Goal: Information Seeking & Learning: Learn about a topic

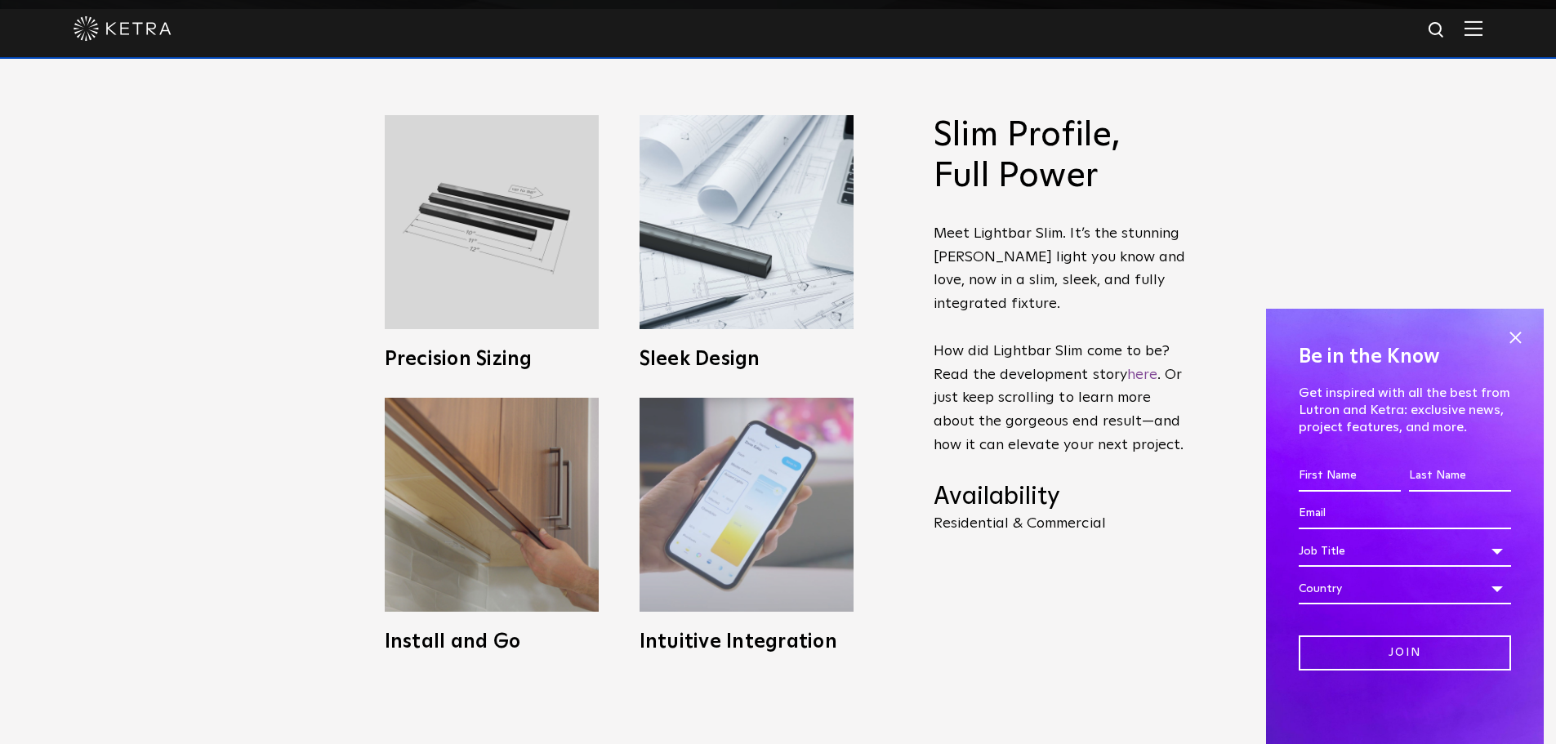
scroll to position [817, 0]
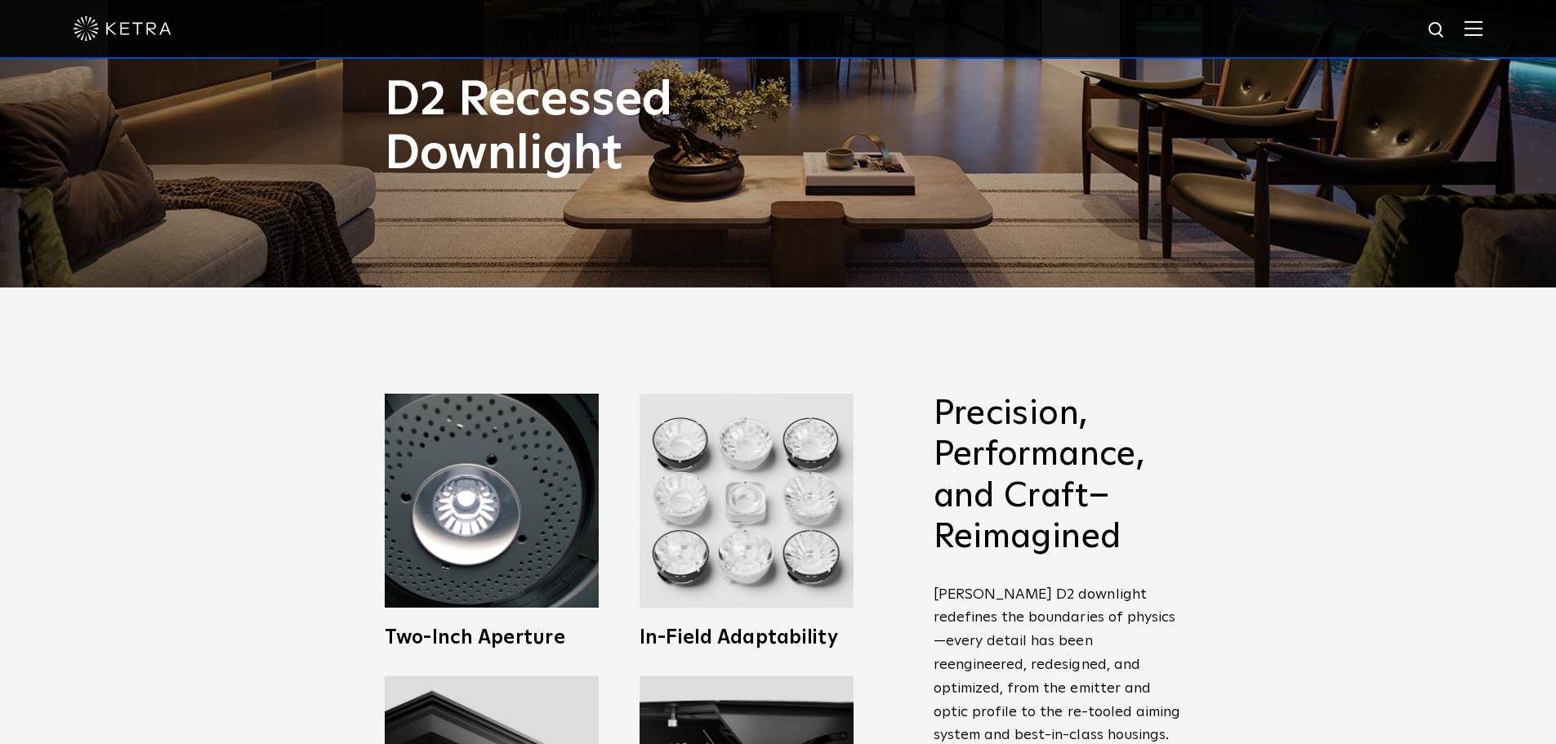
scroll to position [572, 0]
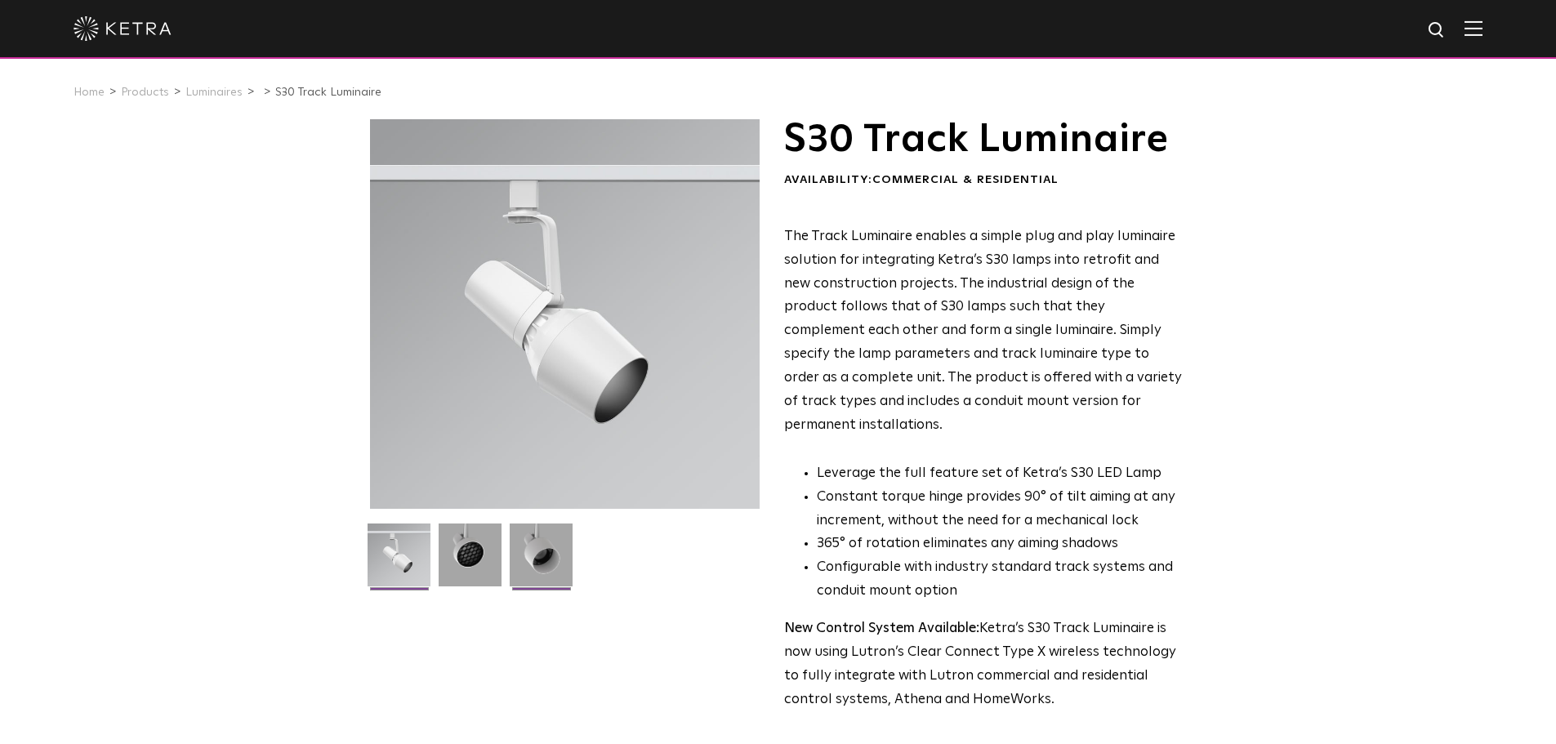
click at [546, 564] on img at bounding box center [541, 561] width 63 height 75
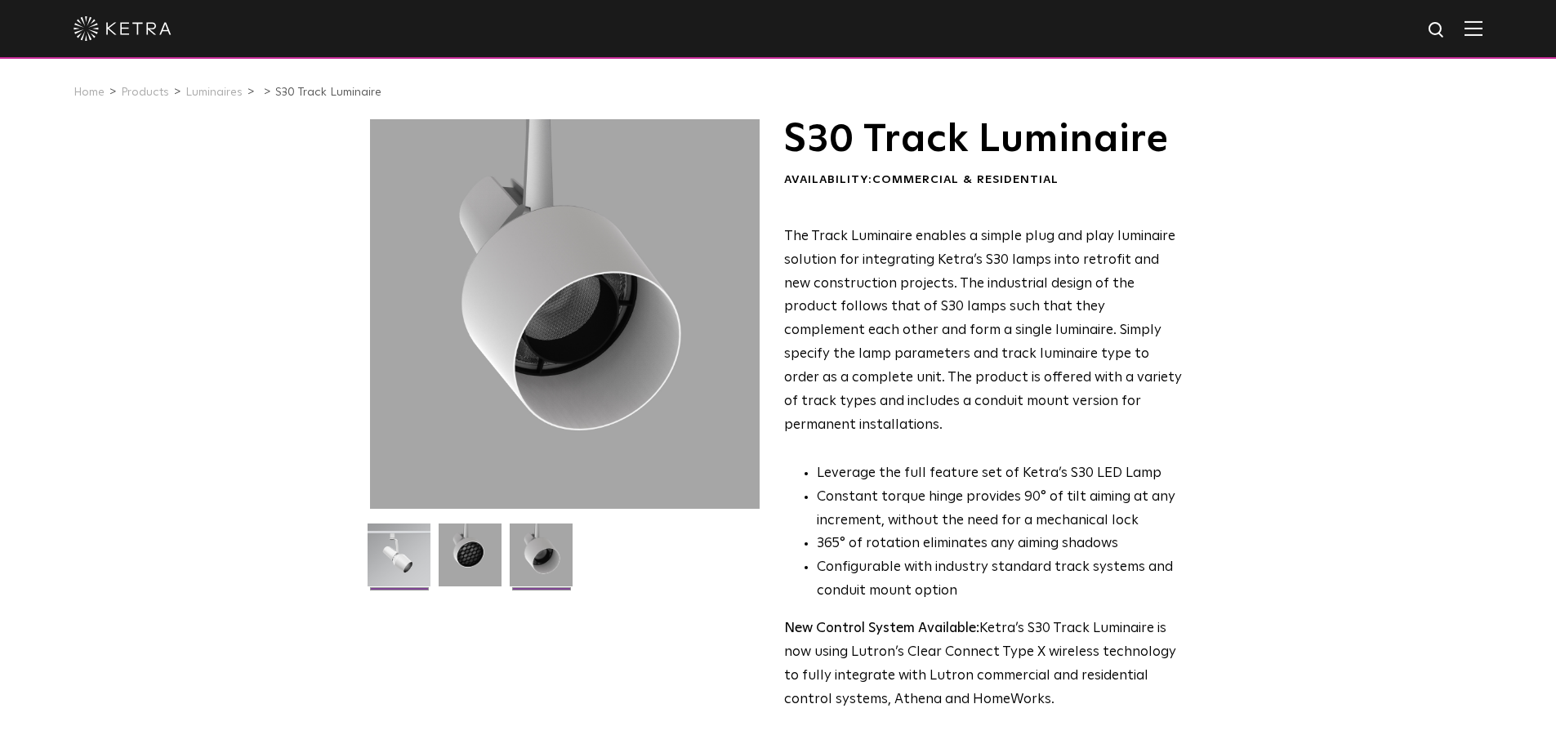
click at [377, 555] on img at bounding box center [399, 561] width 63 height 75
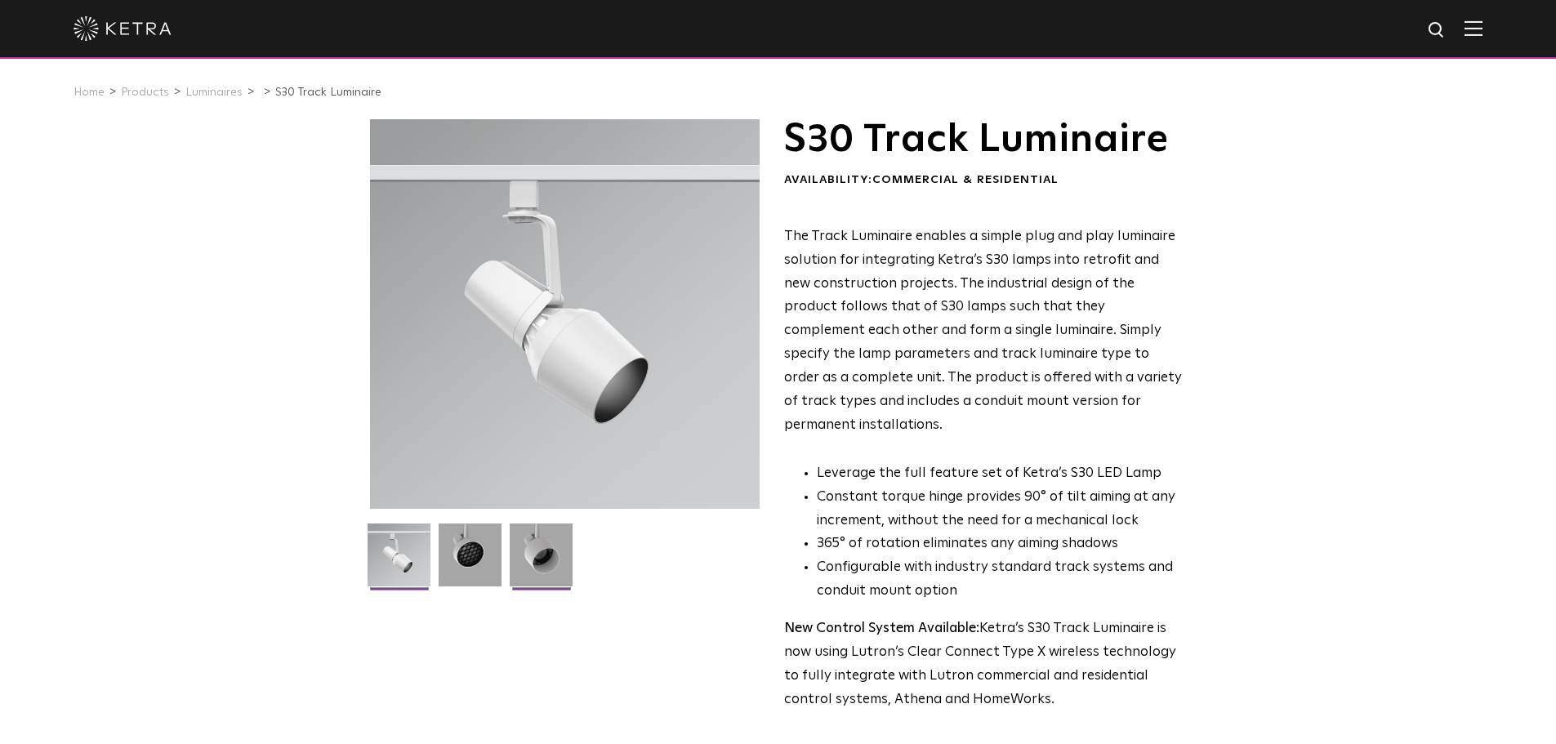
click at [533, 557] on img at bounding box center [541, 561] width 63 height 75
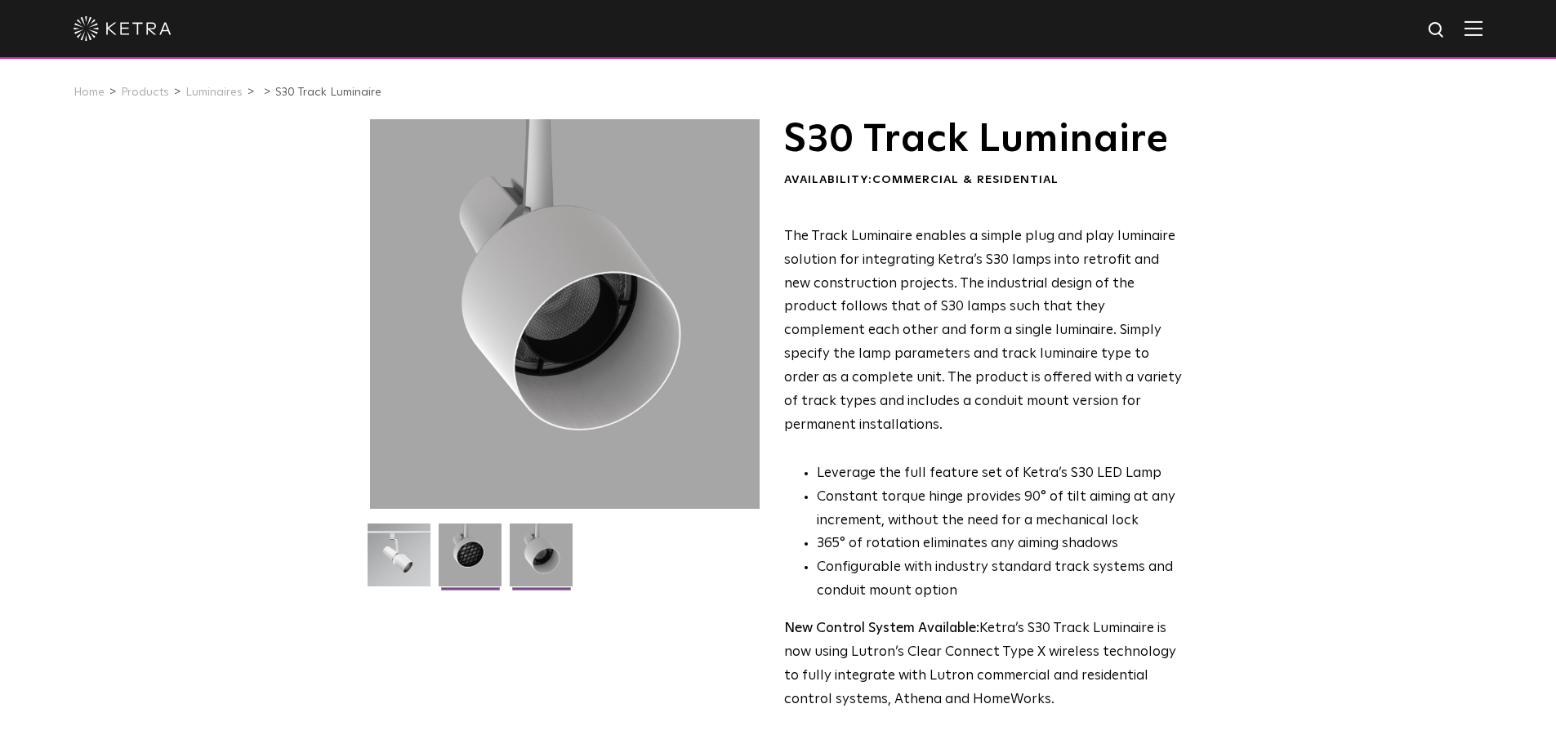
click at [480, 556] on img at bounding box center [470, 561] width 63 height 75
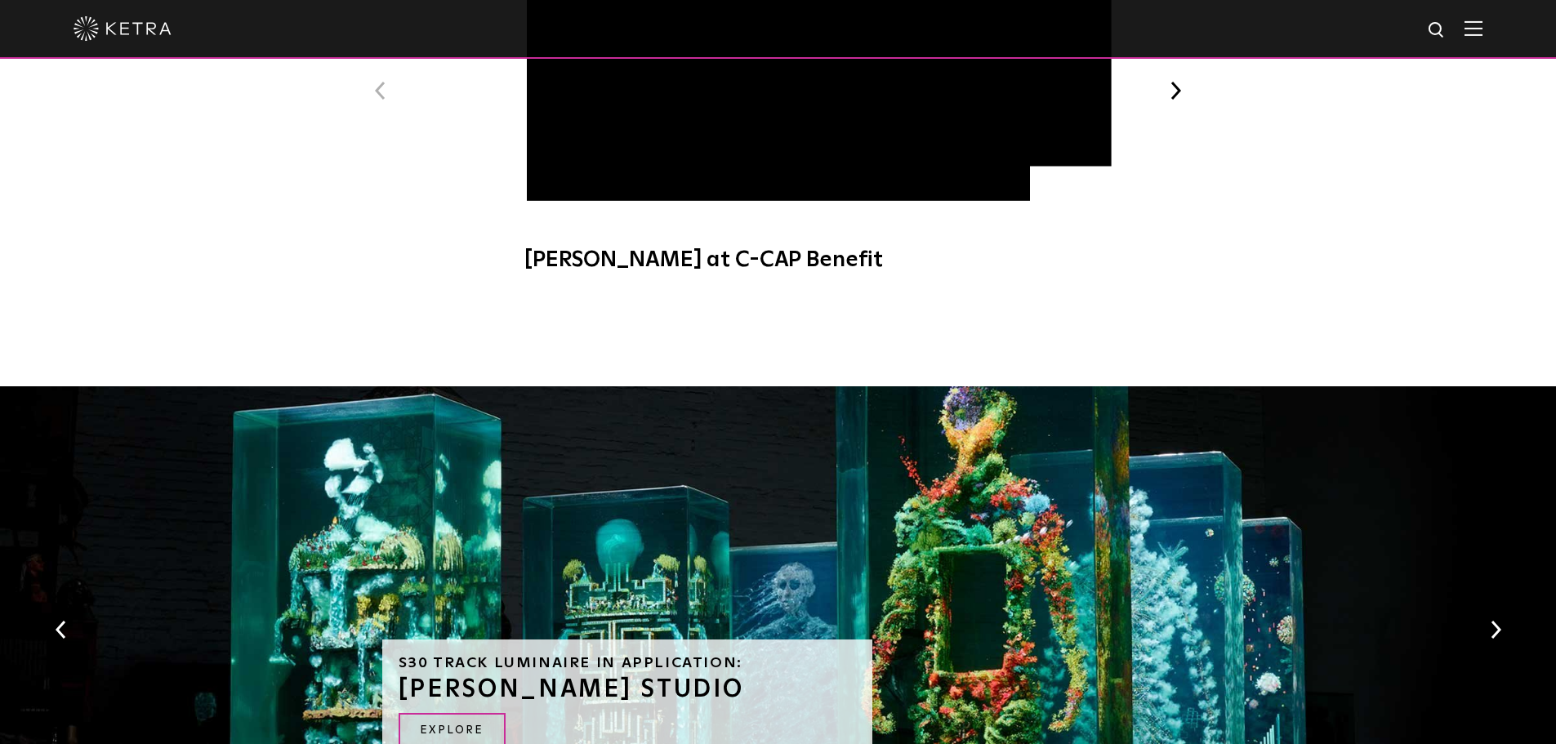
scroll to position [1144, 0]
